Goal: Task Accomplishment & Management: Manage account settings

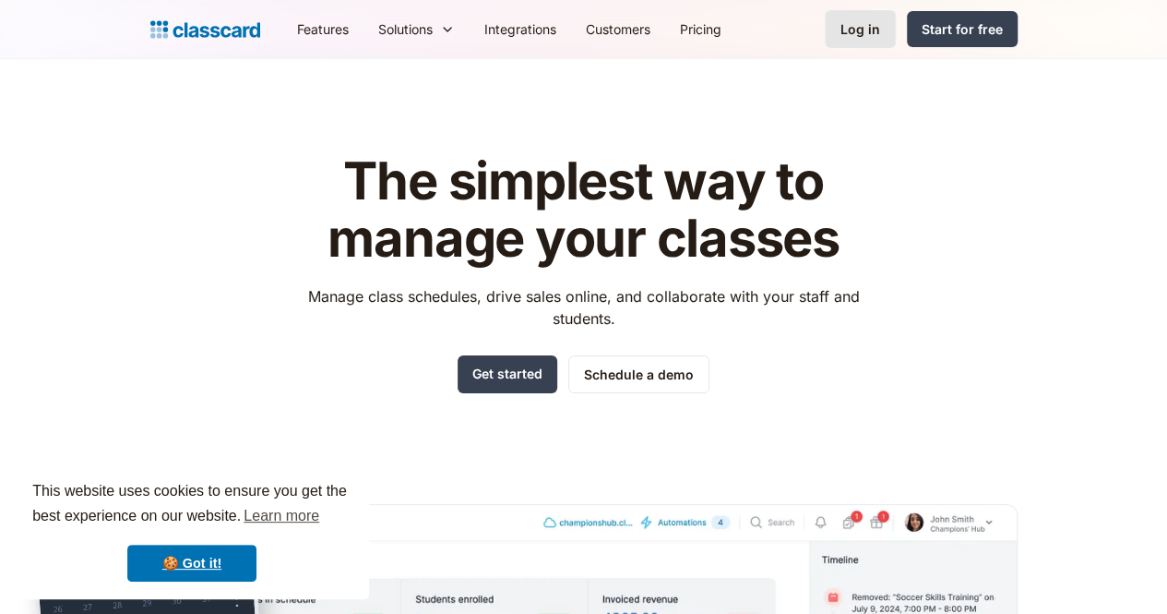
click at [880, 25] on div "Log in" at bounding box center [860, 28] width 40 height 19
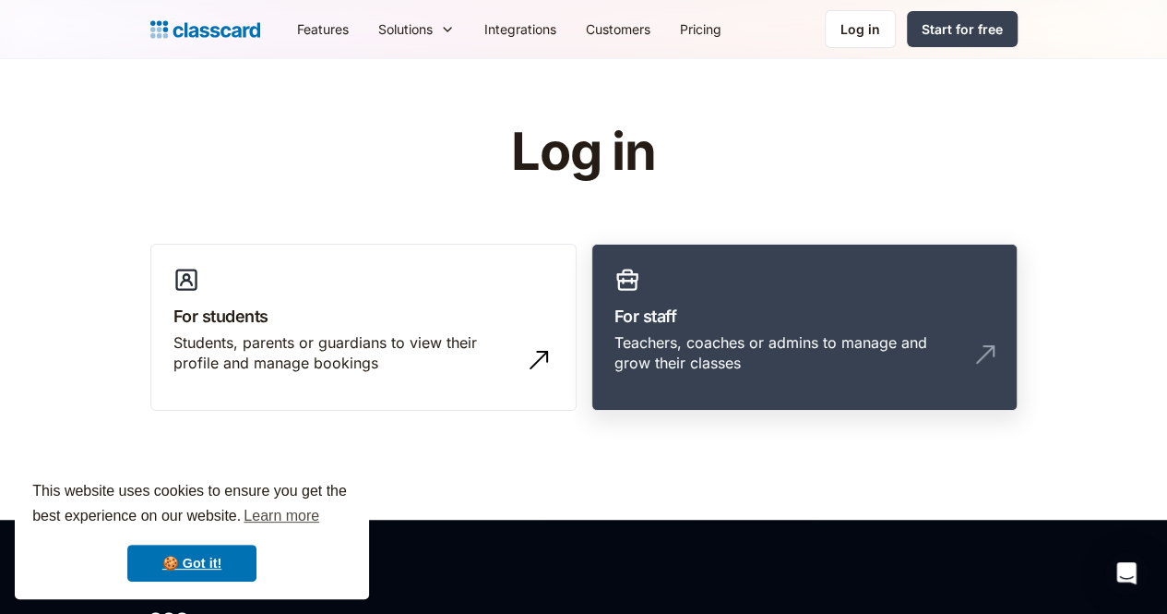
click at [779, 340] on div "Teachers, coaches or admins to manage and grow their classes" at bounding box center [785, 353] width 343 height 42
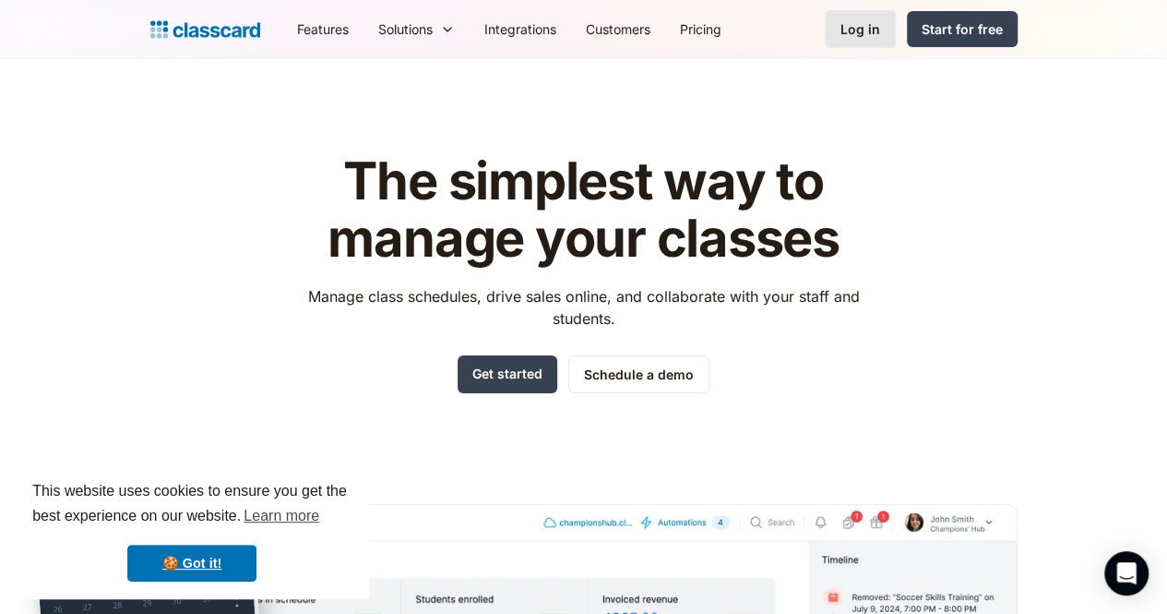
click at [880, 32] on div "Log in" at bounding box center [860, 28] width 40 height 19
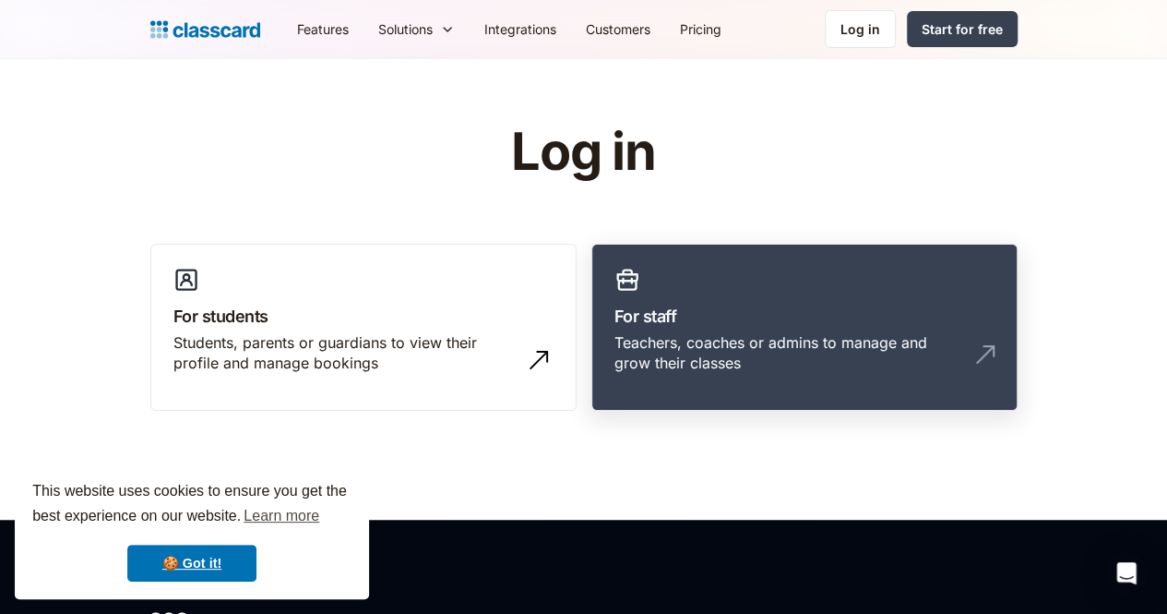
click at [741, 332] on div "Teachers, coaches or admins to manage and grow their classes" at bounding box center [785, 353] width 343 height 42
